Goal: Task Accomplishment & Management: Use online tool/utility

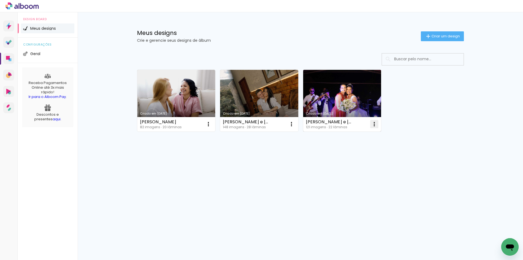
click at [212, 127] on iron-icon at bounding box center [208, 124] width 7 height 7
click at [359, 157] on paper-item "Excluir" at bounding box center [353, 160] width 54 height 11
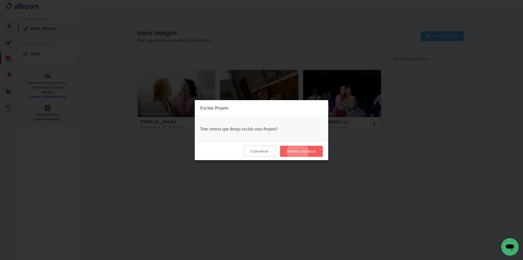
click at [0, 0] on slot "Tenho certeza" at bounding box center [0, 0] width 0 height 0
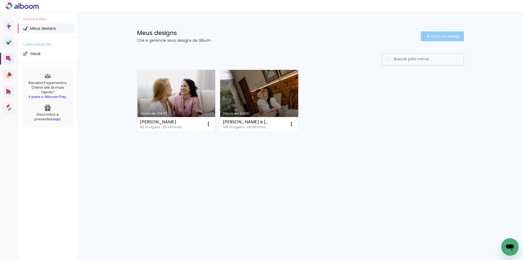
click at [434, 33] on paper-button "Criar um design" at bounding box center [442, 36] width 43 height 10
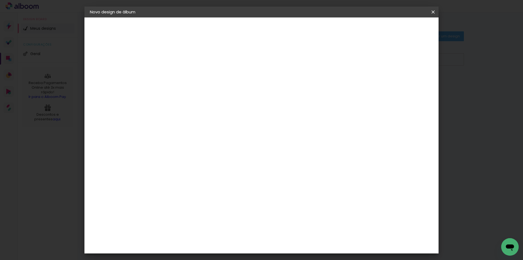
click at [179, 75] on input at bounding box center [179, 73] width 0 height 8
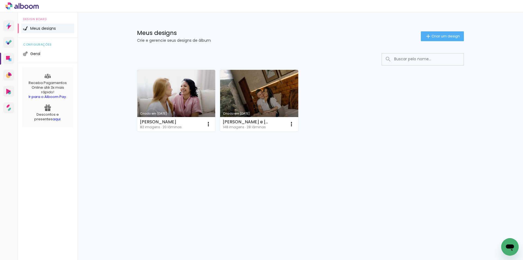
drag, startPoint x: 421, startPoint y: 35, endPoint x: 442, endPoint y: 31, distance: 21.3
click at [442, 31] on div "Meus designs Crie e gerencie seus designs de álbum Criar um design" at bounding box center [301, 29] width 354 height 35
click at [435, 36] on span "Criar um design" at bounding box center [446, 36] width 28 height 4
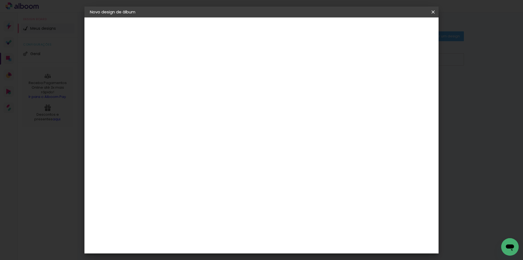
click at [179, 69] on input at bounding box center [179, 73] width 0 height 8
type input "Robertt e Victoria"
type paper-input "Robertt e Victoria"
click at [0, 0] on slot "Avançar" at bounding box center [0, 0] width 0 height 0
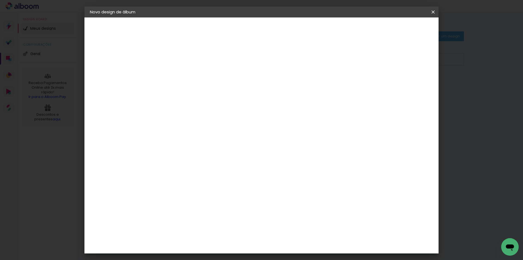
click at [200, 237] on paper-item "[PERSON_NAME]" at bounding box center [193, 243] width 59 height 12
click at [0, 0] on slot "Avançar" at bounding box center [0, 0] width 0 height 0
click at [200, 92] on input "text" at bounding box center [189, 95] width 21 height 8
click at [0, 0] on slot "Encadernados" at bounding box center [0, 0] width 0 height 0
type input "Encadernados"
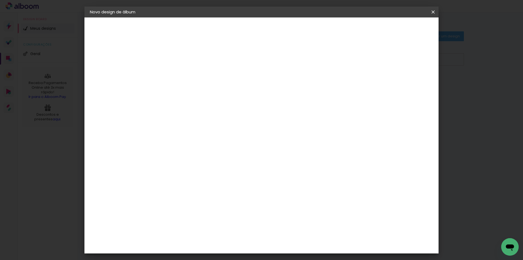
scroll to position [82, 0]
click at [216, 225] on span "30 x 60" at bounding box center [203, 230] width 25 height 11
click at [268, 25] on paper-button "Avançar" at bounding box center [254, 28] width 27 height 9
click at [399, 31] on span "Iniciar design" at bounding box center [387, 29] width 25 height 4
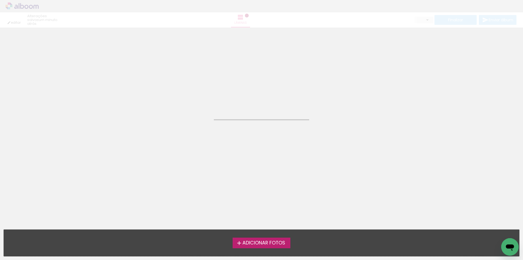
click at [266, 240] on span "Adicionar Fotos" at bounding box center [264, 242] width 43 height 5
click at [0, 0] on input "file" at bounding box center [0, 0] width 0 height 0
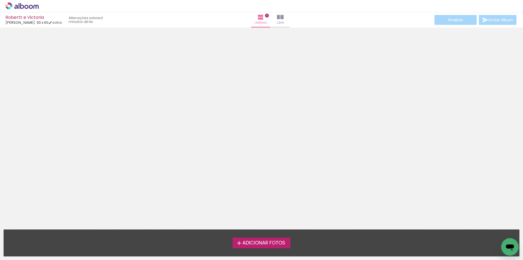
click at [271, 240] on span "Adicionar Fotos" at bounding box center [264, 242] width 43 height 5
click at [0, 0] on input "file" at bounding box center [0, 0] width 0 height 0
click at [258, 239] on label "Adicionar Fotos" at bounding box center [262, 242] width 58 height 10
click at [0, 0] on input "file" at bounding box center [0, 0] width 0 height 0
